Goal: Transaction & Acquisition: Purchase product/service

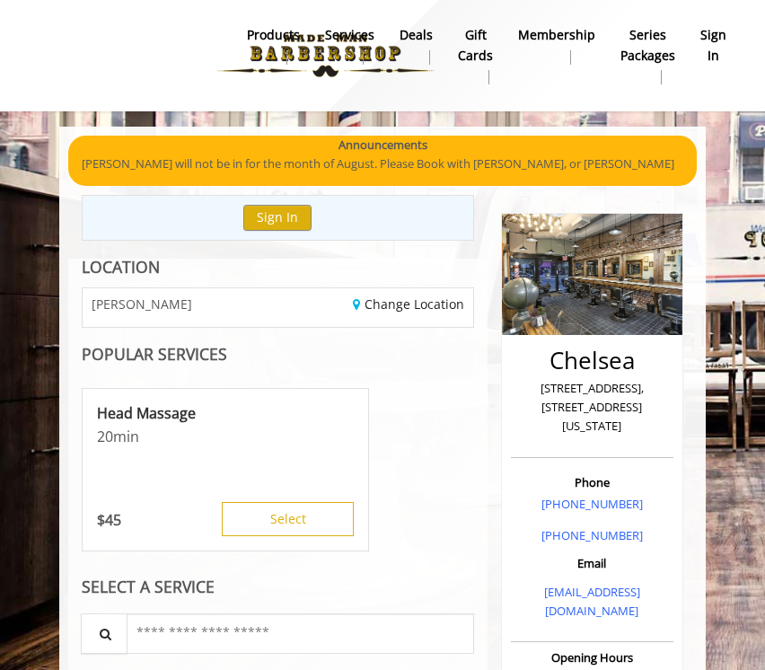
click at [400, 164] on p "[PERSON_NAME] will not be in for the month of August. Please Book with [PERSON_…" at bounding box center [383, 164] width 602 height 19
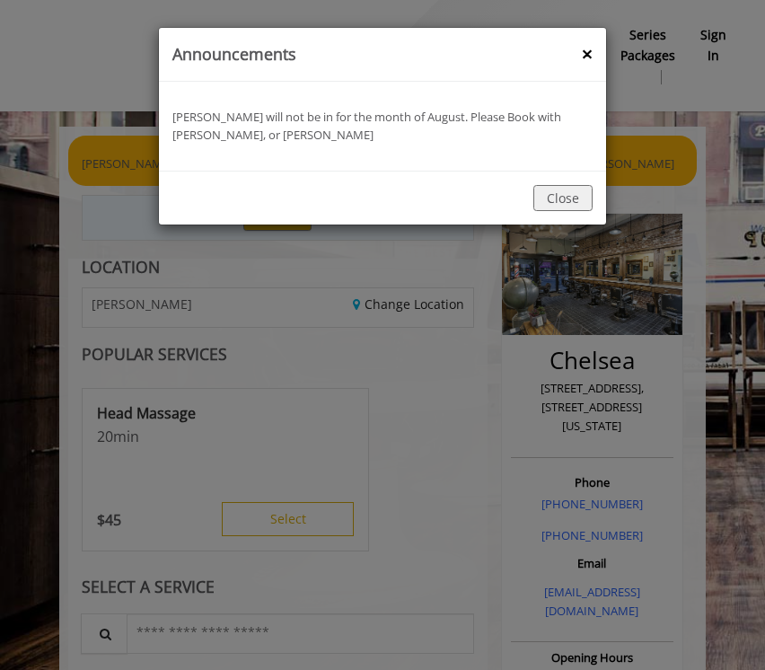
click at [584, 35] on div "announcement Banner : Announcements ×" at bounding box center [382, 55] width 447 height 54
click at [584, 51] on button "×" at bounding box center [587, 54] width 11 height 19
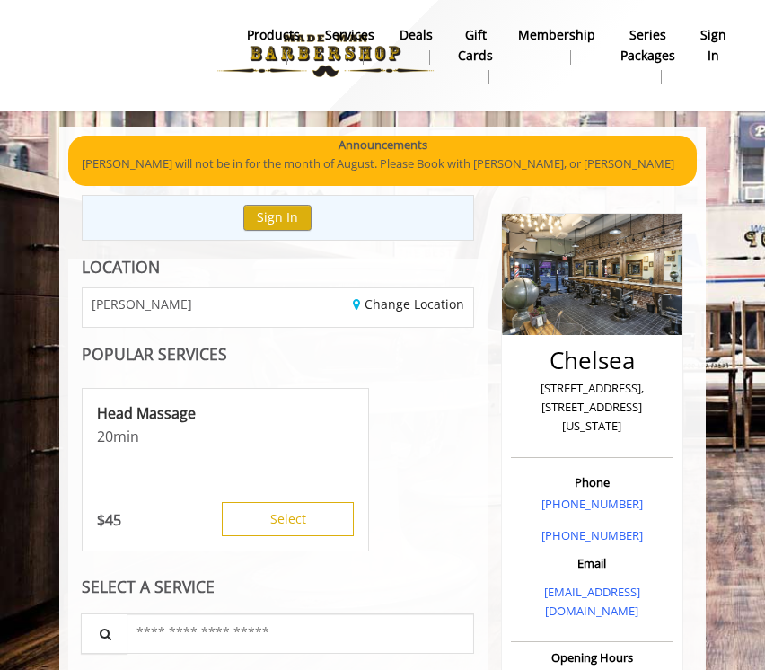
click at [576, 47] on link "Membership" at bounding box center [557, 45] width 102 height 47
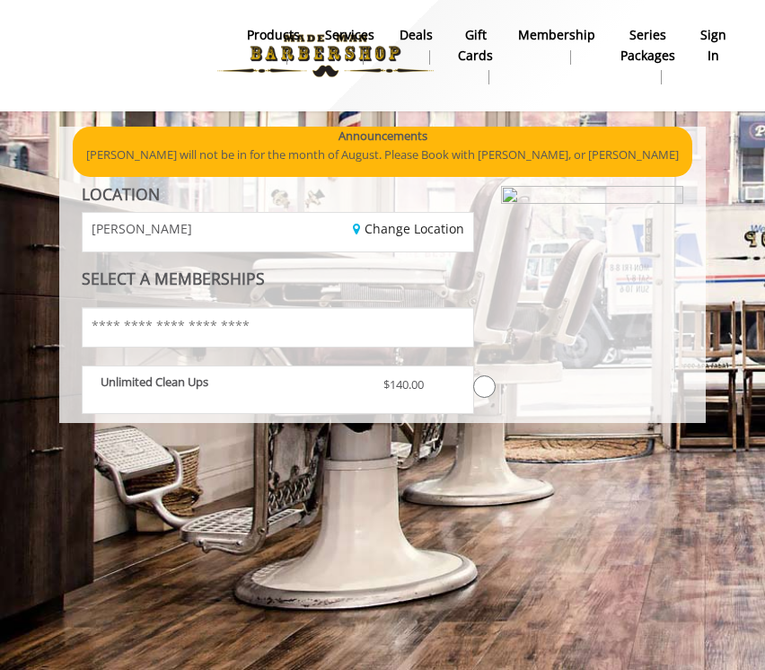
click at [486, 384] on span at bounding box center [484, 387] width 22 height 22
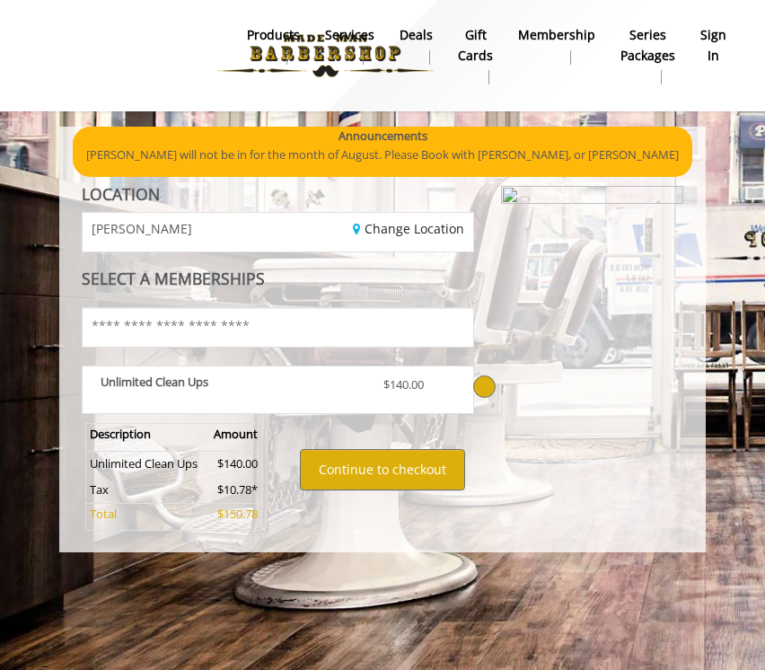
click at [497, 379] on div at bounding box center [592, 356] width 209 height 340
click at [421, 331] on input "text" at bounding box center [278, 327] width 393 height 40
click at [358, 480] on button "Continue to checkout" at bounding box center [382, 469] width 164 height 41
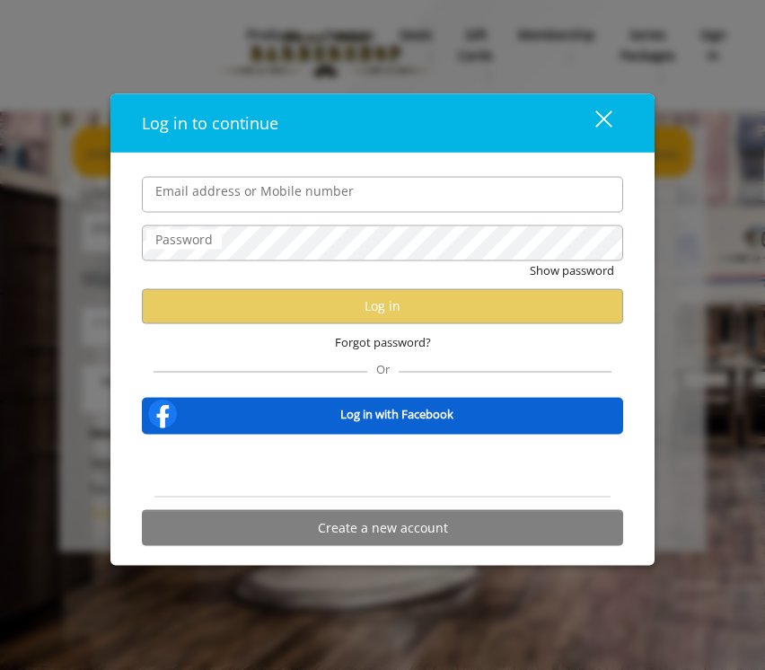
click at [614, 121] on button "close" at bounding box center [592, 122] width 61 height 37
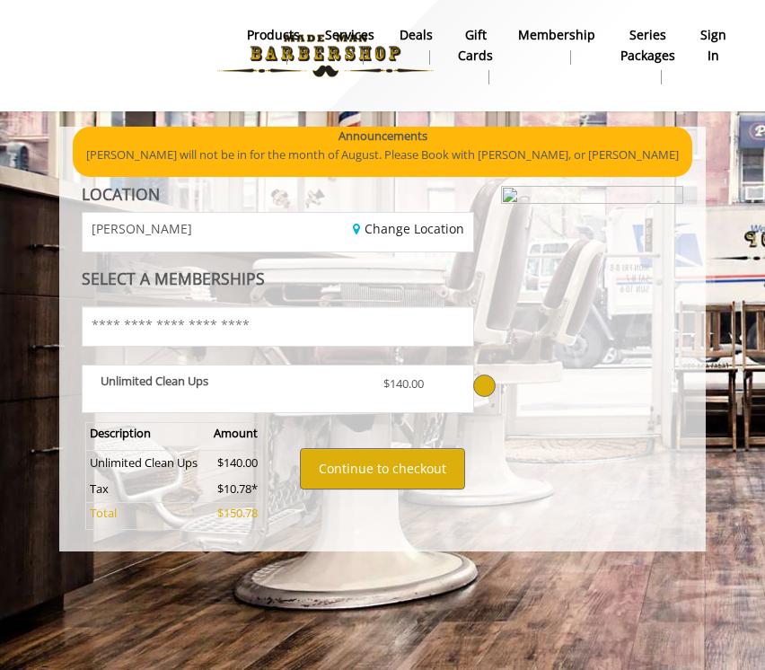
click at [480, 62] on b "gift cards" at bounding box center [475, 45] width 35 height 40
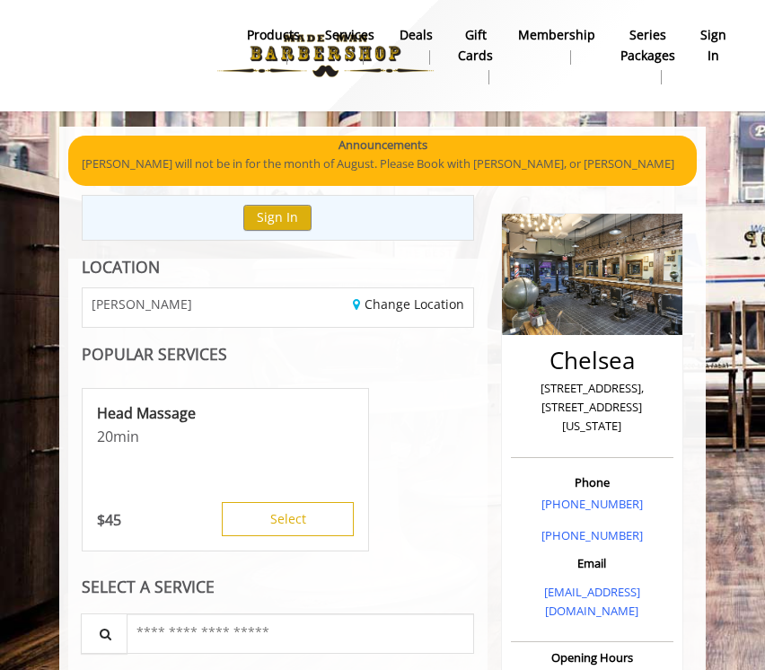
click at [291, 32] on b "products" at bounding box center [273, 35] width 53 height 20
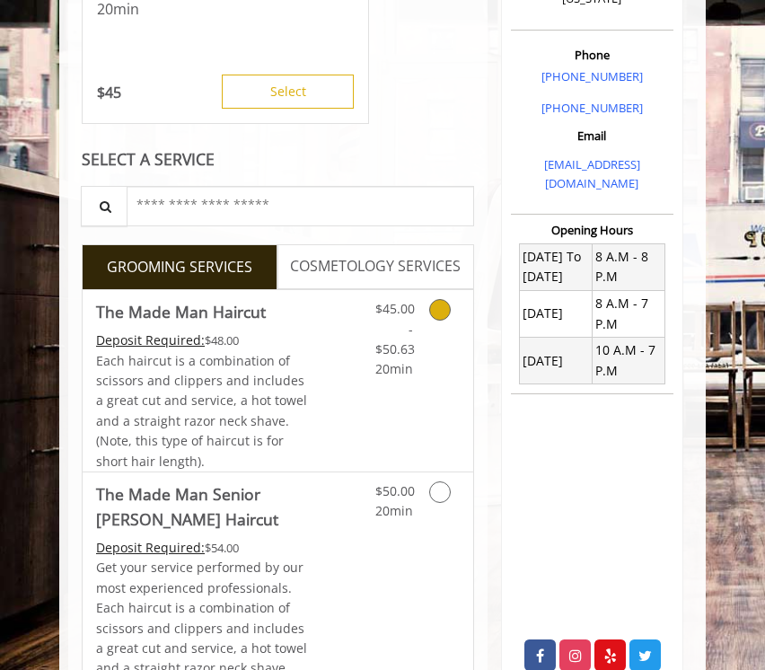
scroll to position [442, 0]
